Goal: Entertainment & Leisure: Consume media (video, audio)

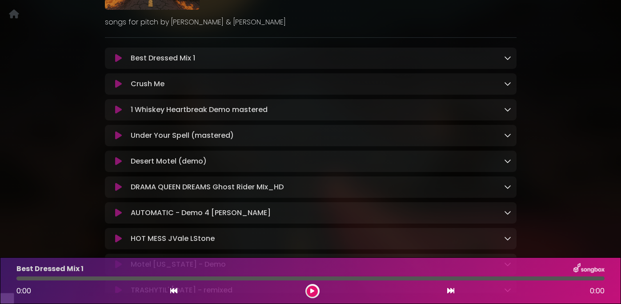
scroll to position [132, 0]
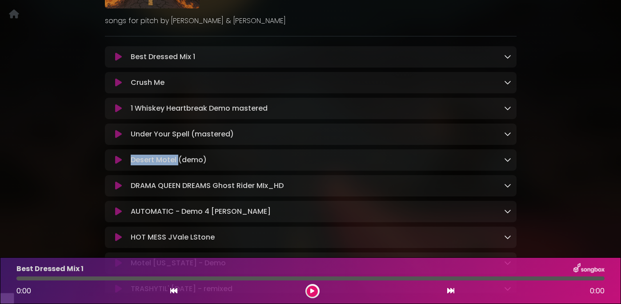
drag, startPoint x: 177, startPoint y: 172, endPoint x: 128, endPoint y: 172, distance: 48.9
click at [128, 165] on div "Desert Motel (demo) Loading Track..." at bounding box center [319, 160] width 384 height 11
copy p "Desert Motel"
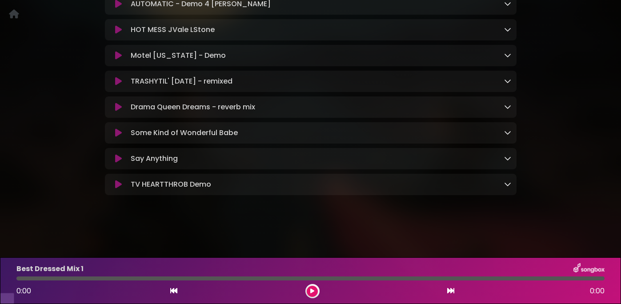
scroll to position [348, 0]
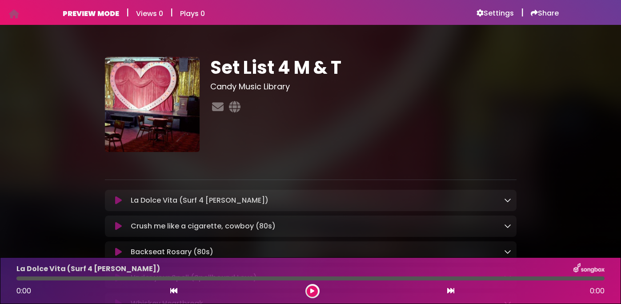
click at [119, 200] on icon at bounding box center [118, 200] width 7 height 9
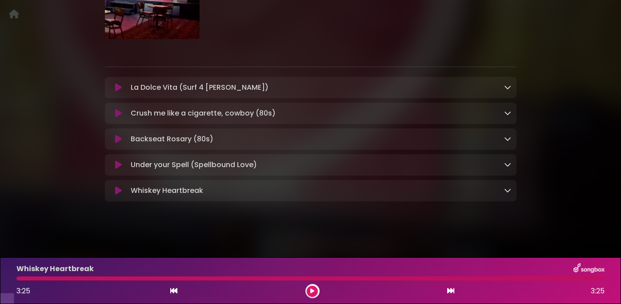
scroll to position [115, 0]
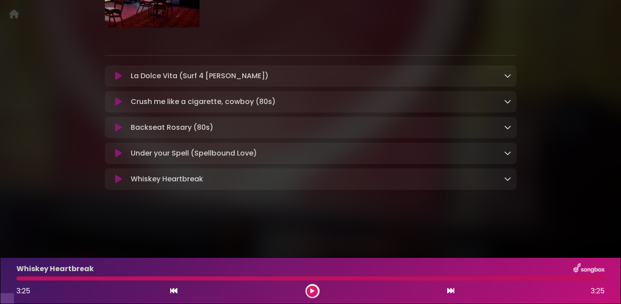
click at [120, 106] on icon at bounding box center [118, 101] width 7 height 9
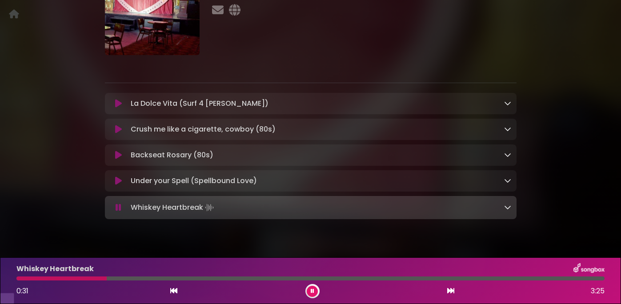
scroll to position [0, 0]
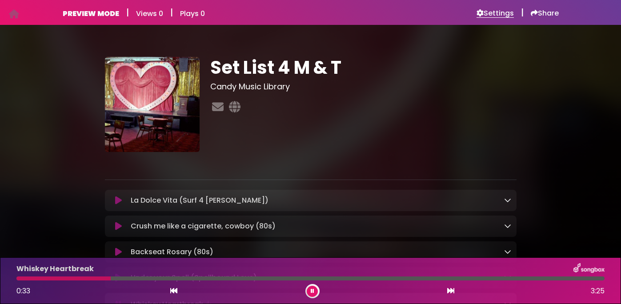
click at [490, 12] on h6 "Settings" at bounding box center [494, 13] width 37 height 9
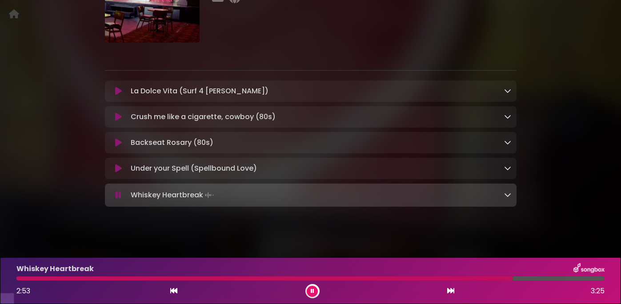
scroll to position [116, 0]
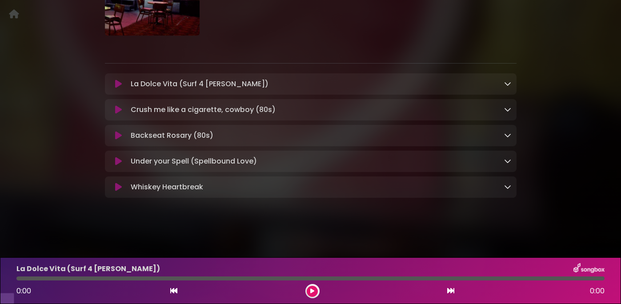
scroll to position [115, 0]
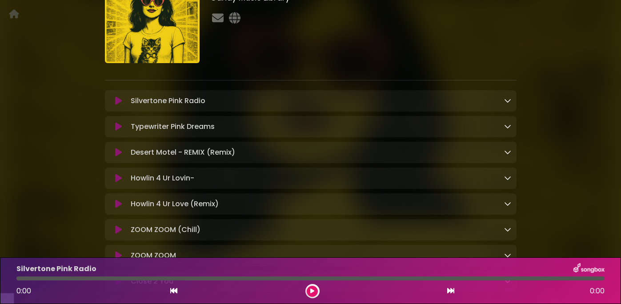
scroll to position [80, 0]
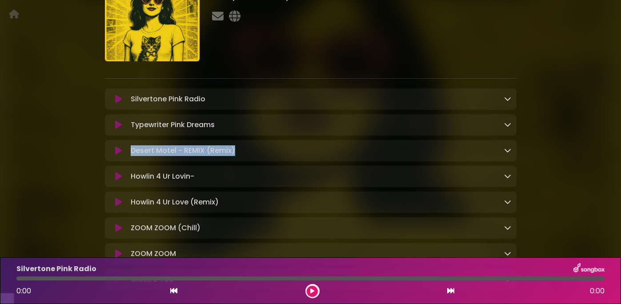
drag, startPoint x: 243, startPoint y: 163, endPoint x: 123, endPoint y: 164, distance: 120.0
click at [123, 156] on div "Desert Motel - REMIX (Remix) Loading Track..." at bounding box center [310, 150] width 401 height 11
copy div "Desert Motel - REMIX (Remix)"
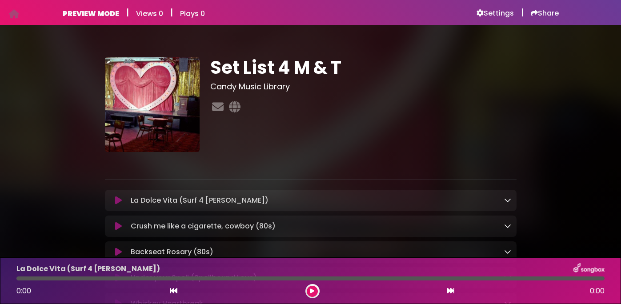
scroll to position [140, 0]
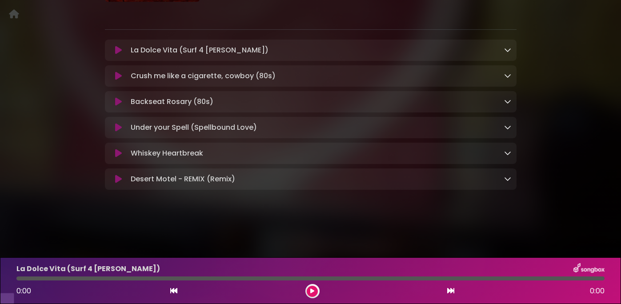
click at [118, 184] on icon at bounding box center [118, 179] width 7 height 9
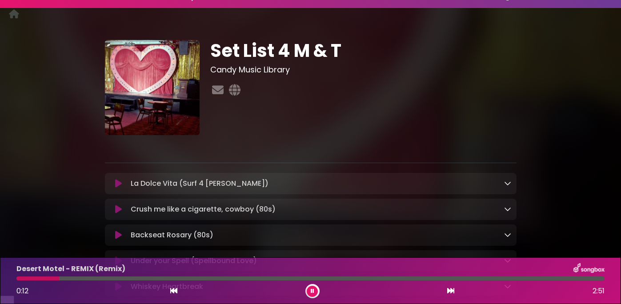
scroll to position [0, 0]
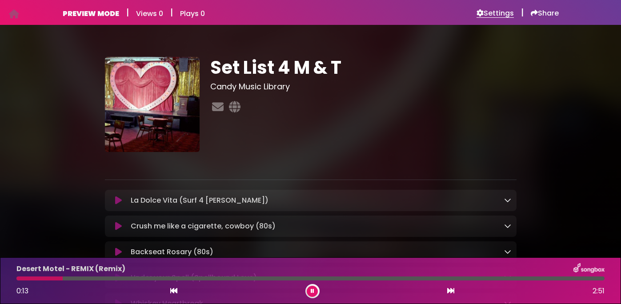
click at [488, 11] on h6 "Settings" at bounding box center [494, 13] width 37 height 9
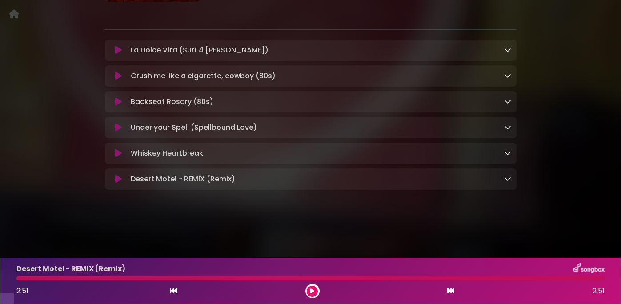
scroll to position [28, 0]
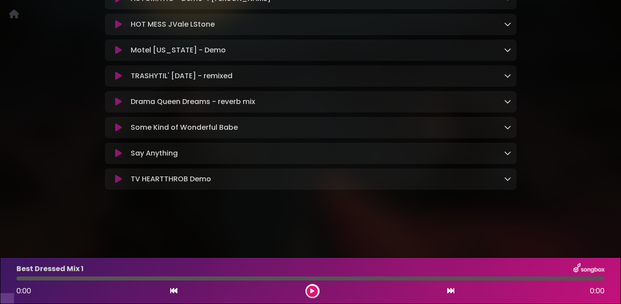
scroll to position [62, 0]
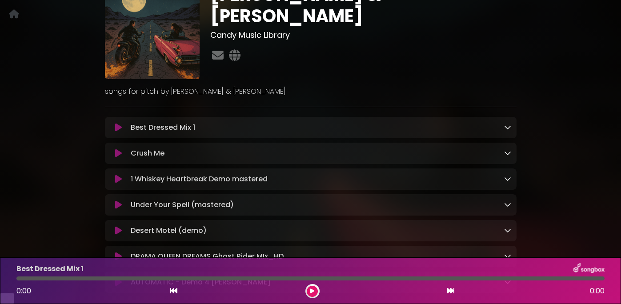
click at [120, 184] on icon at bounding box center [118, 179] width 7 height 9
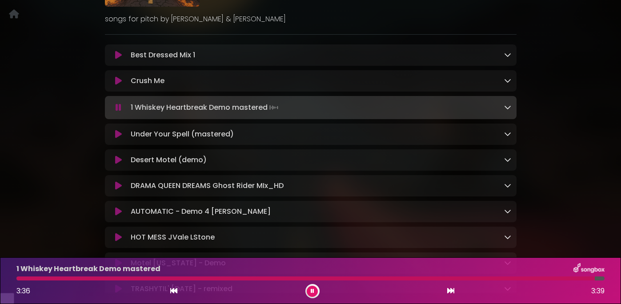
scroll to position [164, 0]
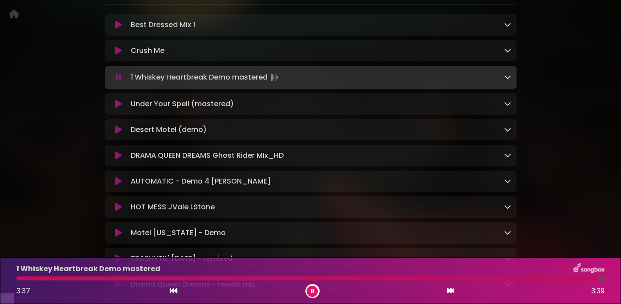
click at [121, 134] on icon at bounding box center [118, 129] width 7 height 9
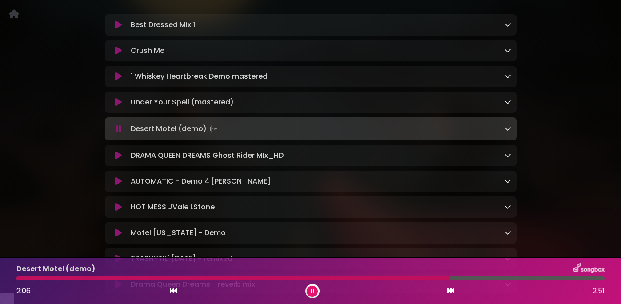
click at [119, 160] on icon at bounding box center [118, 155] width 7 height 9
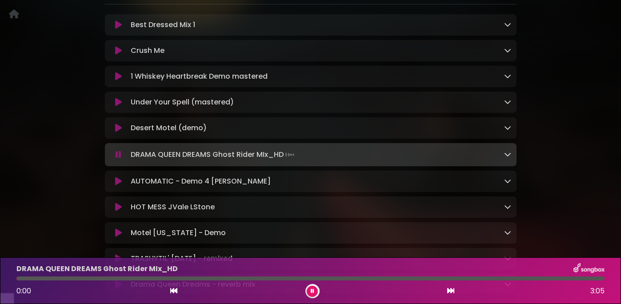
click at [119, 159] on icon at bounding box center [119, 154] width 6 height 9
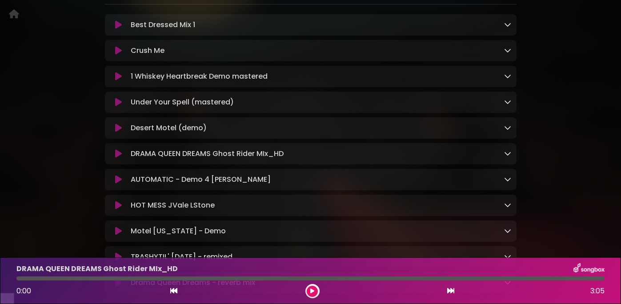
click at [121, 158] on icon at bounding box center [118, 153] width 7 height 9
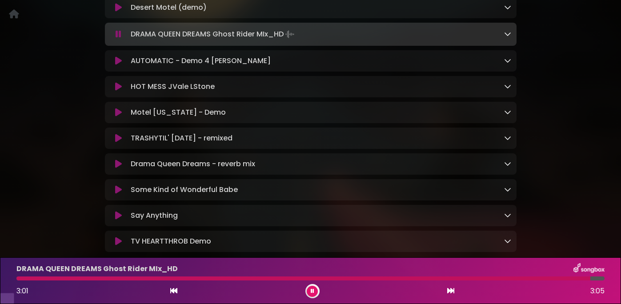
scroll to position [313, 0]
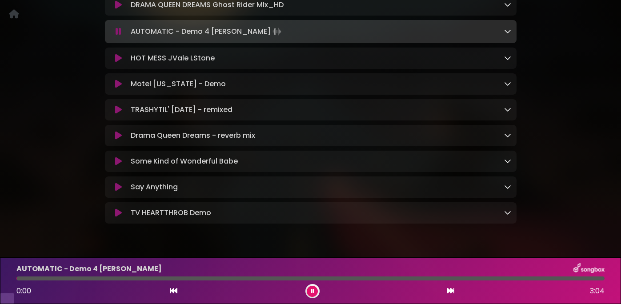
click at [118, 63] on icon at bounding box center [118, 58] width 7 height 9
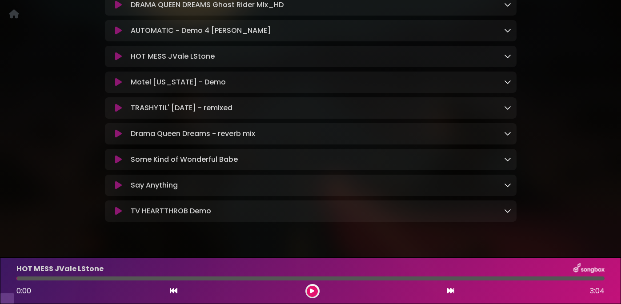
click at [119, 61] on icon at bounding box center [118, 56] width 7 height 9
click at [116, 61] on icon at bounding box center [118, 56] width 7 height 9
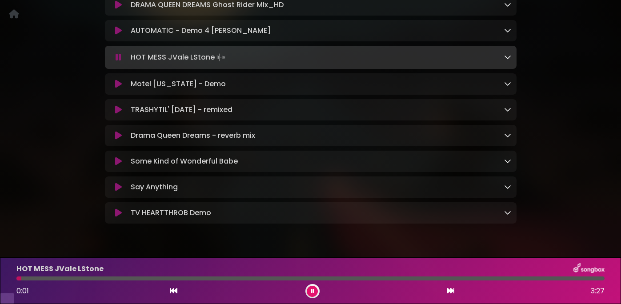
click at [120, 88] on icon at bounding box center [118, 84] width 7 height 9
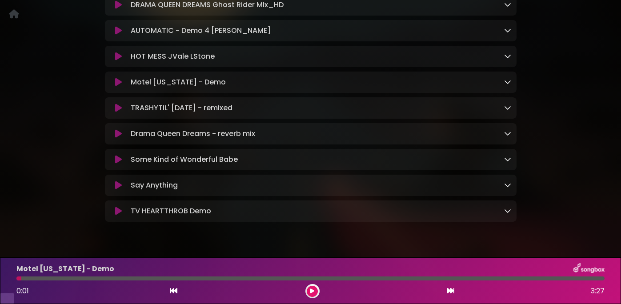
click at [118, 87] on icon at bounding box center [118, 82] width 7 height 9
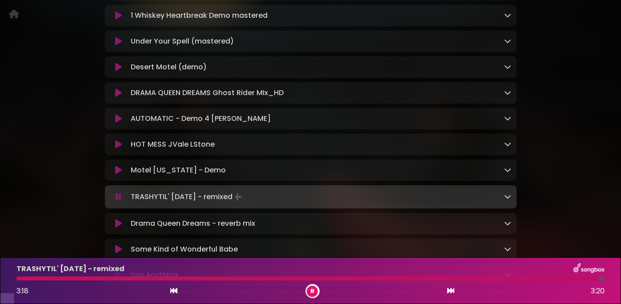
scroll to position [274, 0]
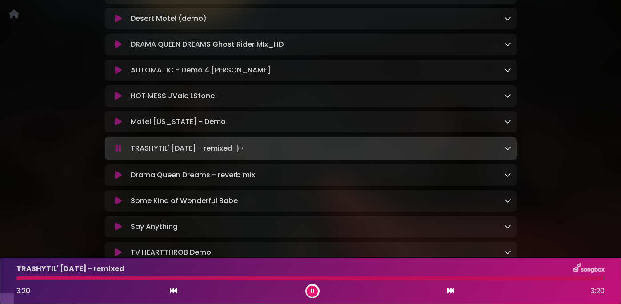
click at [119, 180] on icon at bounding box center [118, 175] width 7 height 9
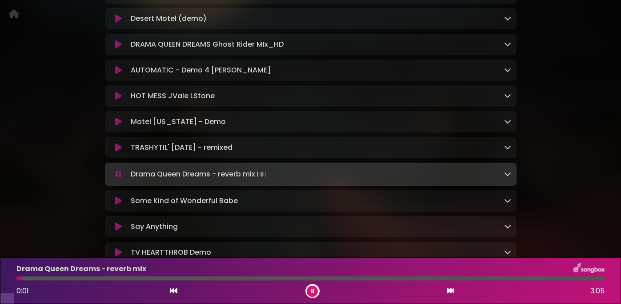
click at [120, 205] on icon at bounding box center [118, 200] width 7 height 9
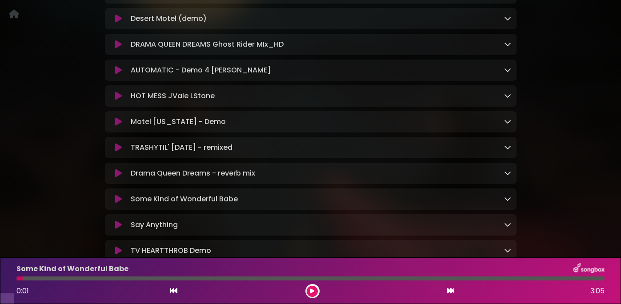
click at [120, 204] on icon at bounding box center [118, 199] width 7 height 9
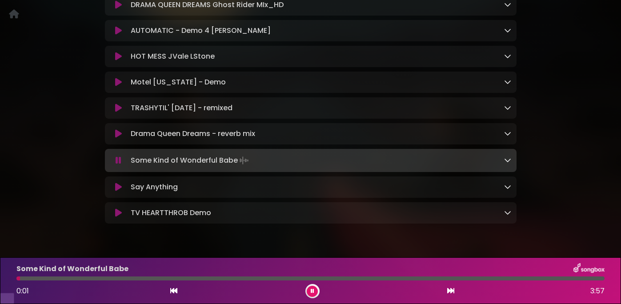
scroll to position [314, 0]
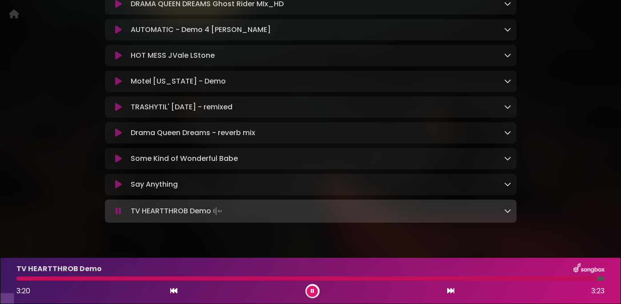
click at [119, 216] on icon at bounding box center [119, 211] width 6 height 9
